Goal: Entertainment & Leisure: Browse casually

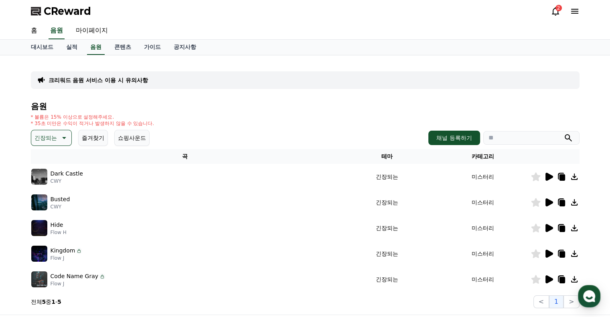
click at [548, 177] on icon at bounding box center [550, 177] width 8 height 8
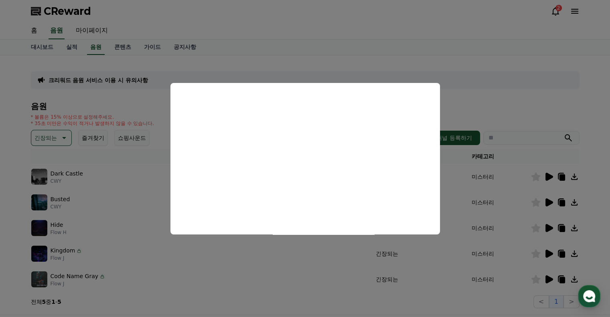
click at [549, 202] on button "close modal" at bounding box center [305, 158] width 610 height 317
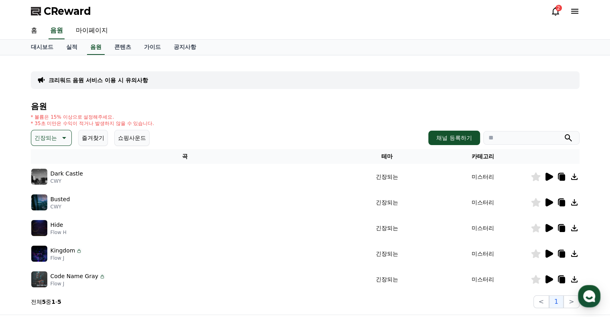
click at [549, 202] on icon at bounding box center [550, 203] width 8 height 8
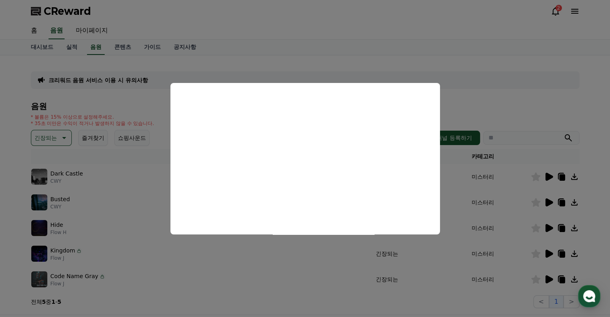
click at [558, 227] on button "close modal" at bounding box center [305, 158] width 610 height 317
click at [551, 228] on icon at bounding box center [550, 228] width 8 height 8
click at [529, 239] on button "close modal" at bounding box center [305, 158] width 610 height 317
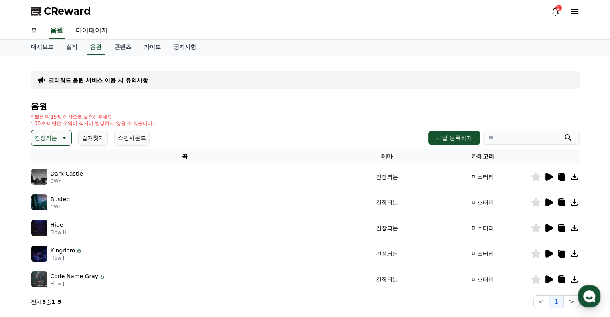
click at [548, 256] on icon at bounding box center [550, 254] width 8 height 8
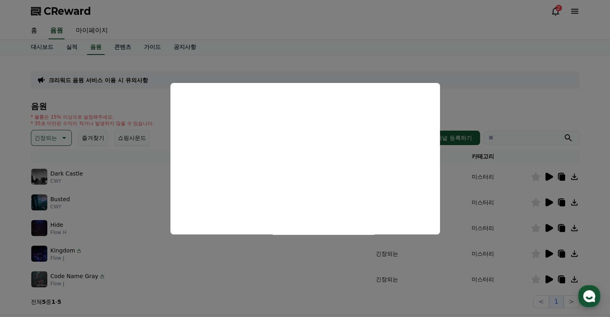
click at [527, 254] on button "close modal" at bounding box center [305, 158] width 610 height 317
click at [547, 253] on icon at bounding box center [550, 254] width 8 height 8
drag, startPoint x: 457, startPoint y: 266, endPoint x: 534, endPoint y: 271, distance: 77.2
click at [458, 267] on button "close modal" at bounding box center [305, 158] width 610 height 317
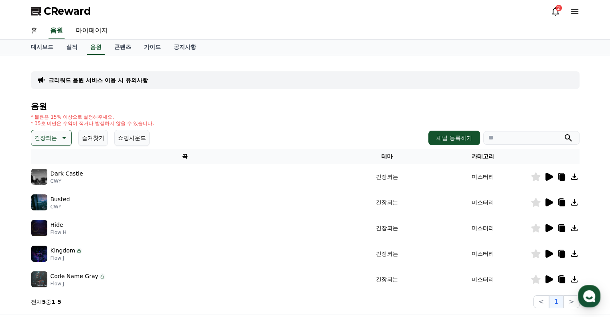
click at [549, 284] on td at bounding box center [555, 280] width 49 height 26
click at [548, 280] on icon at bounding box center [550, 280] width 8 height 8
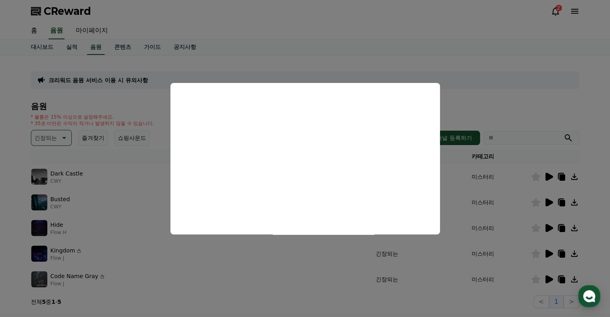
click at [54, 124] on button "close modal" at bounding box center [305, 158] width 610 height 317
click at [50, 135] on p "긴장되는" at bounding box center [45, 137] width 22 height 11
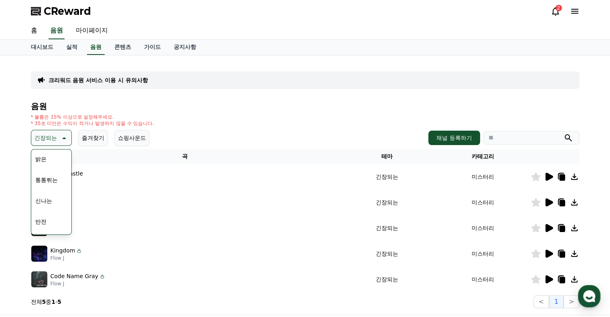
scroll to position [120, 0]
click at [53, 204] on button "웅장한" at bounding box center [43, 206] width 23 height 18
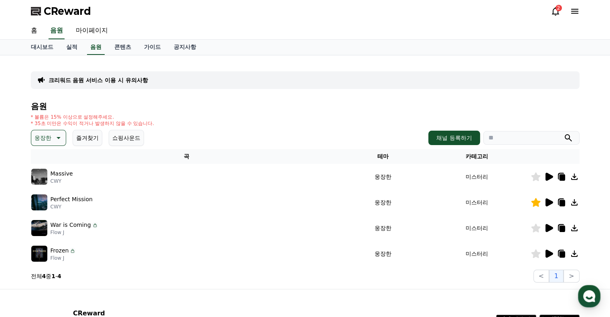
click at [549, 202] on icon at bounding box center [550, 203] width 8 height 8
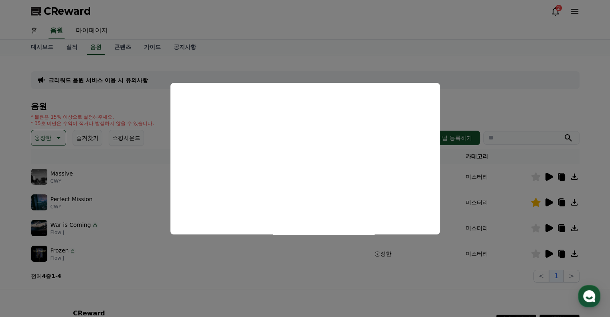
click at [512, 220] on button "close modal" at bounding box center [305, 158] width 610 height 317
click at [547, 228] on icon at bounding box center [550, 228] width 8 height 8
click at [548, 253] on button "close modal" at bounding box center [305, 158] width 610 height 317
click at [548, 253] on icon at bounding box center [550, 254] width 8 height 8
click at [363, 277] on button "close modal" at bounding box center [305, 158] width 610 height 317
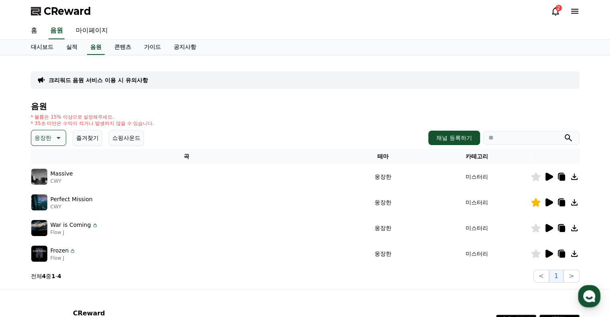
click at [560, 252] on icon at bounding box center [562, 254] width 6 height 6
